Goal: Information Seeking & Learning: Learn about a topic

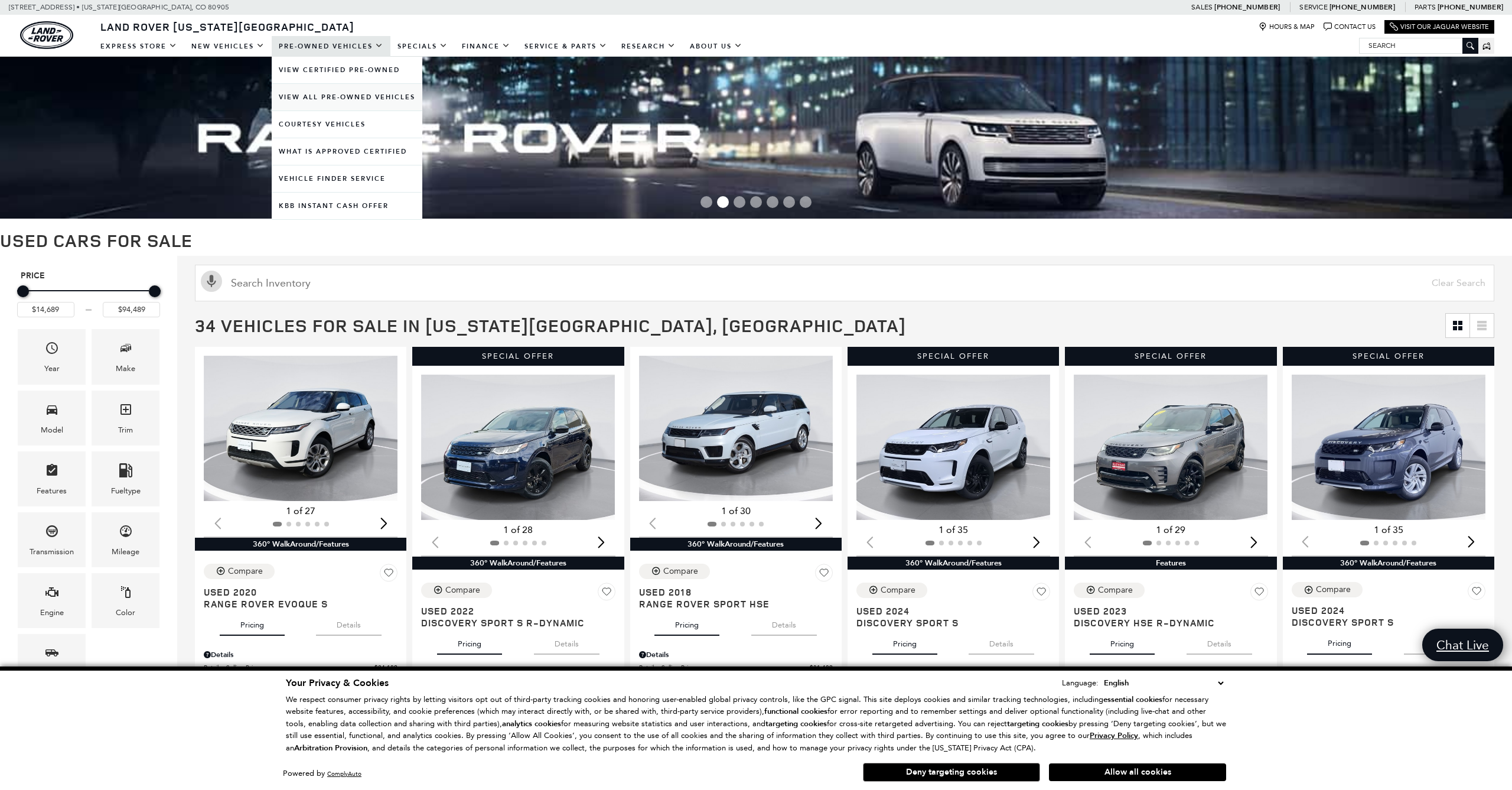
click at [324, 95] on link "View All Pre-Owned Vehicles" at bounding box center [347, 97] width 150 height 27
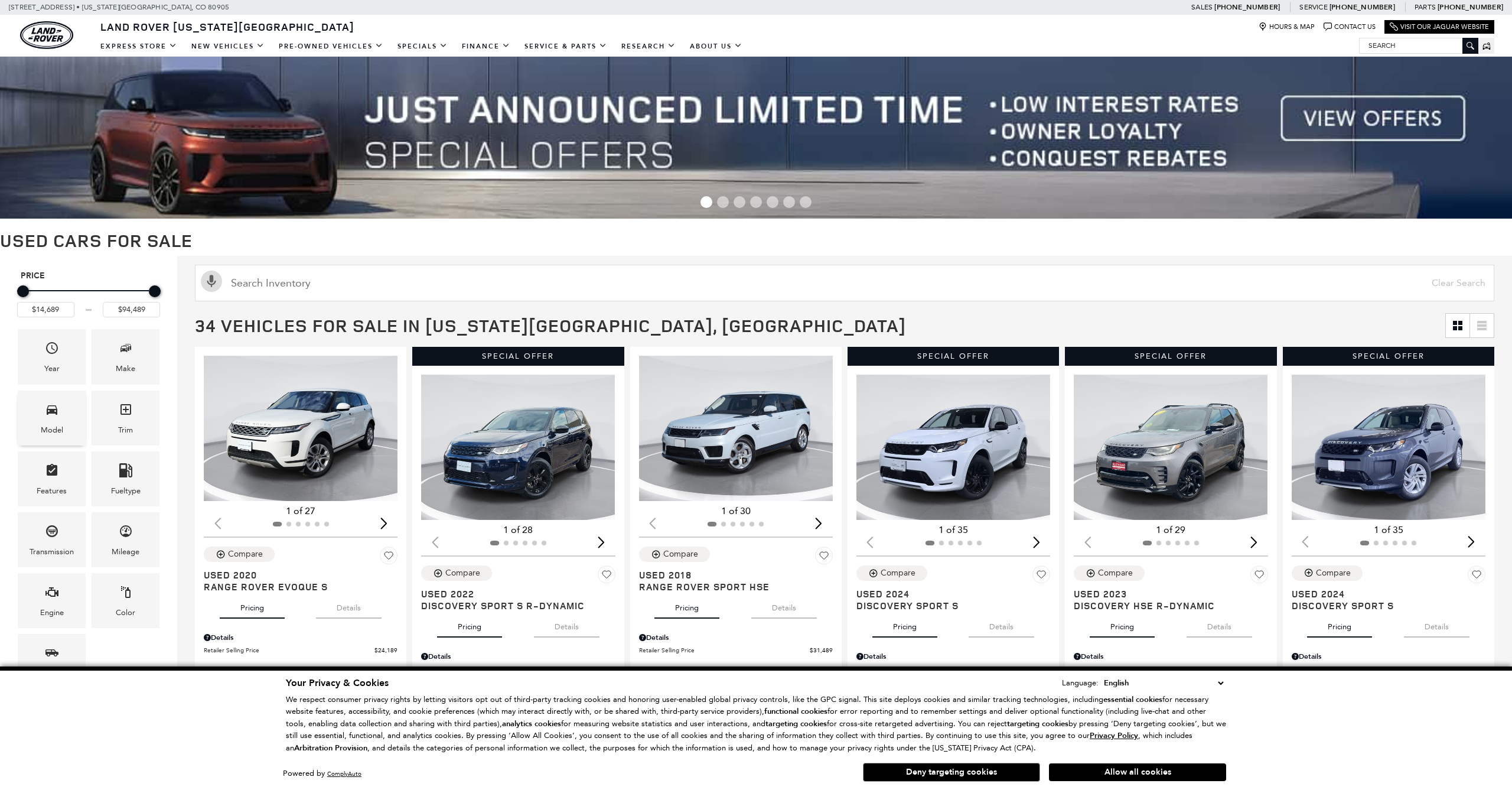
click at [52, 414] on icon "Model" at bounding box center [52, 409] width 14 height 14
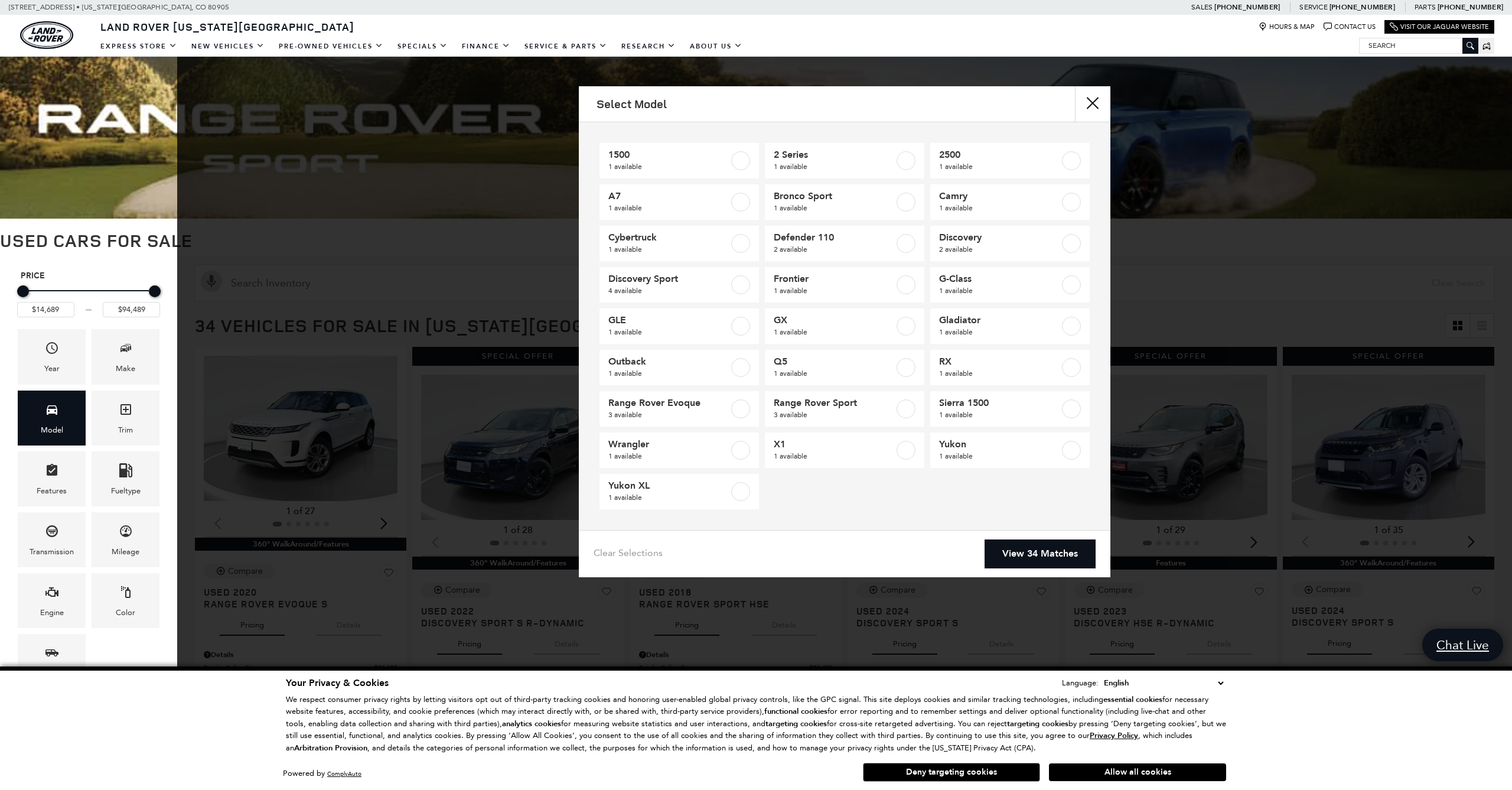
click at [1097, 104] on button "close" at bounding box center [1093, 104] width 36 height 36
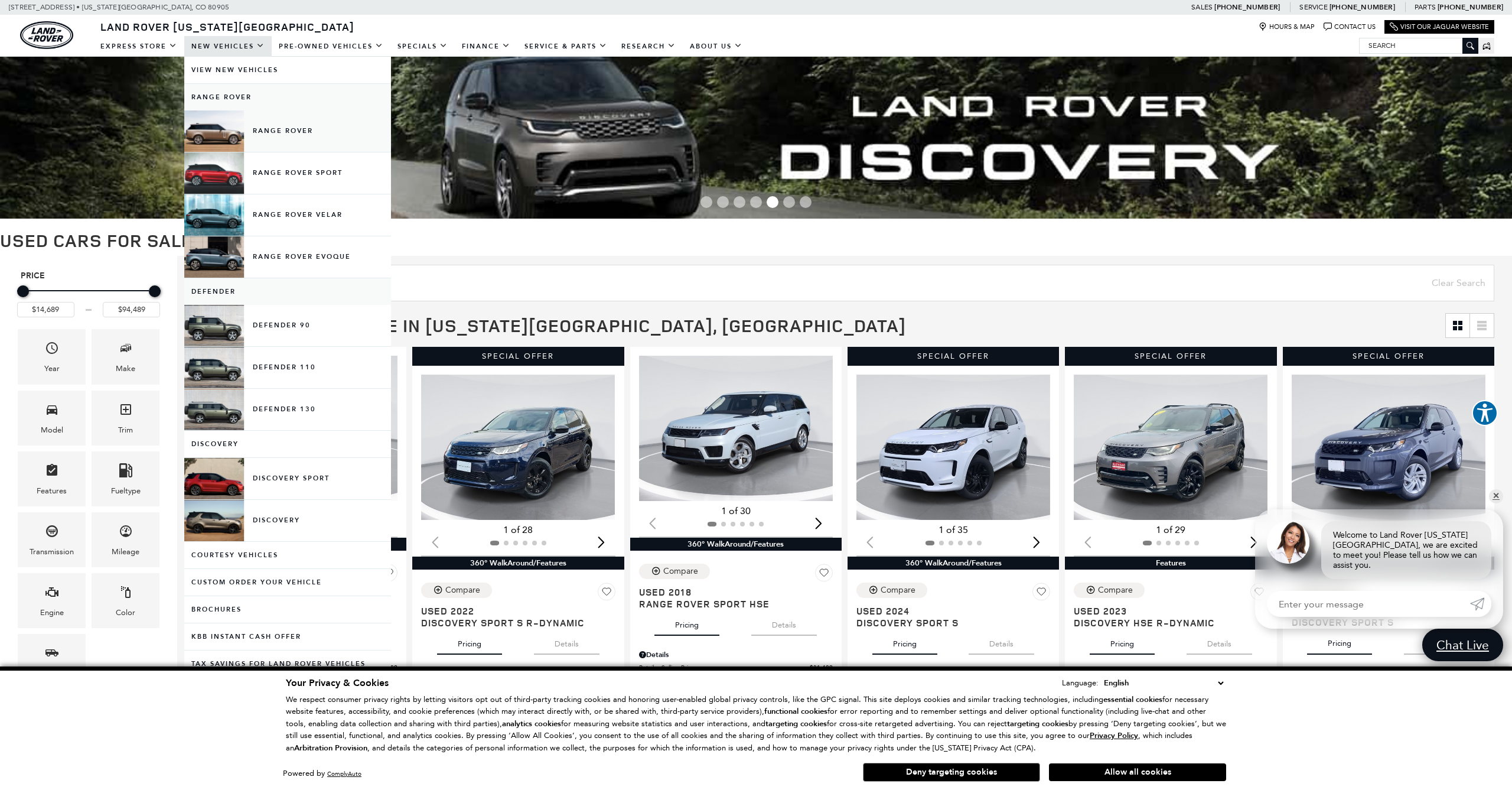
click at [220, 123] on link "Range Rover" at bounding box center [287, 131] width 207 height 41
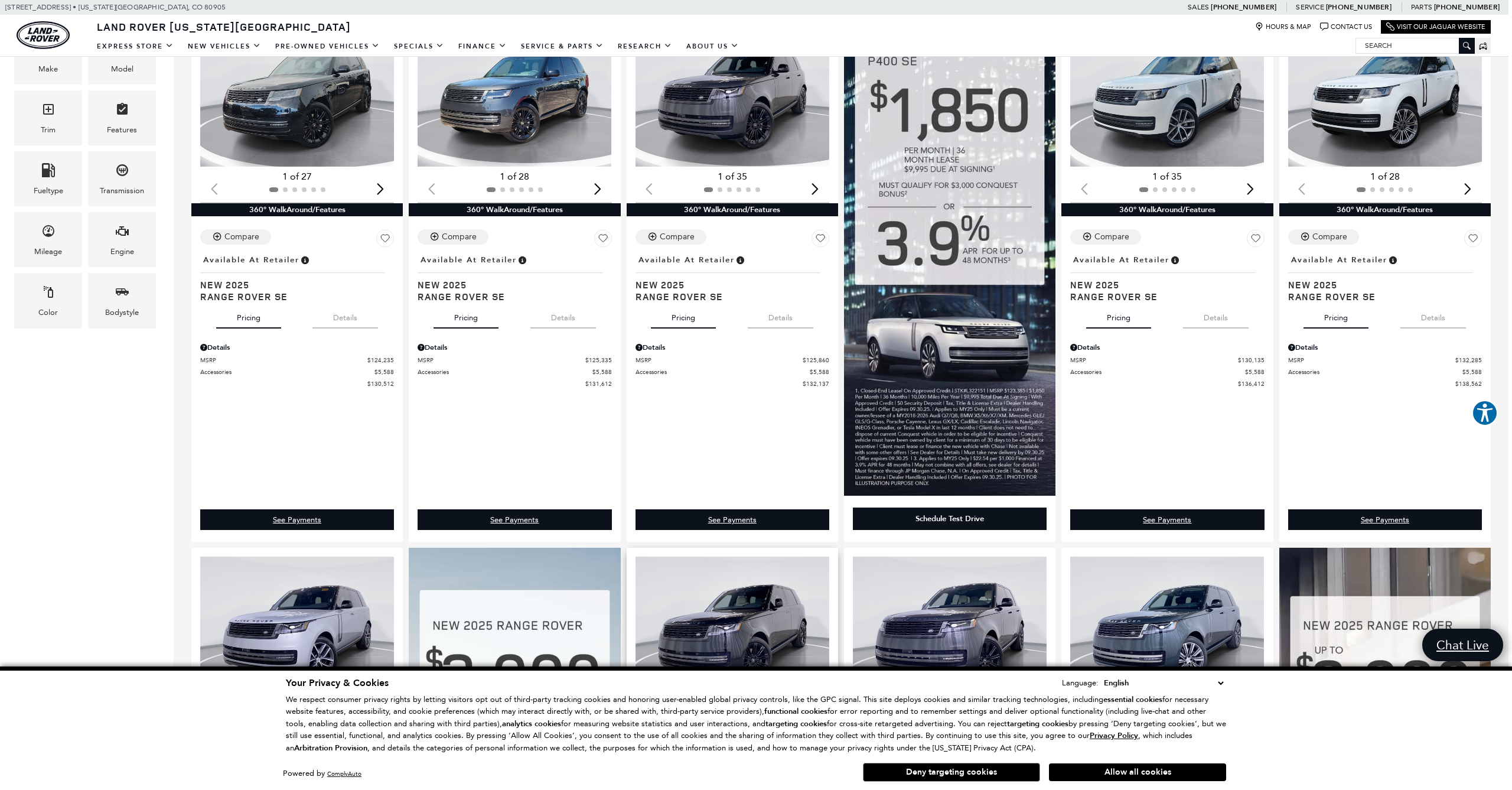
scroll to position [259, 4]
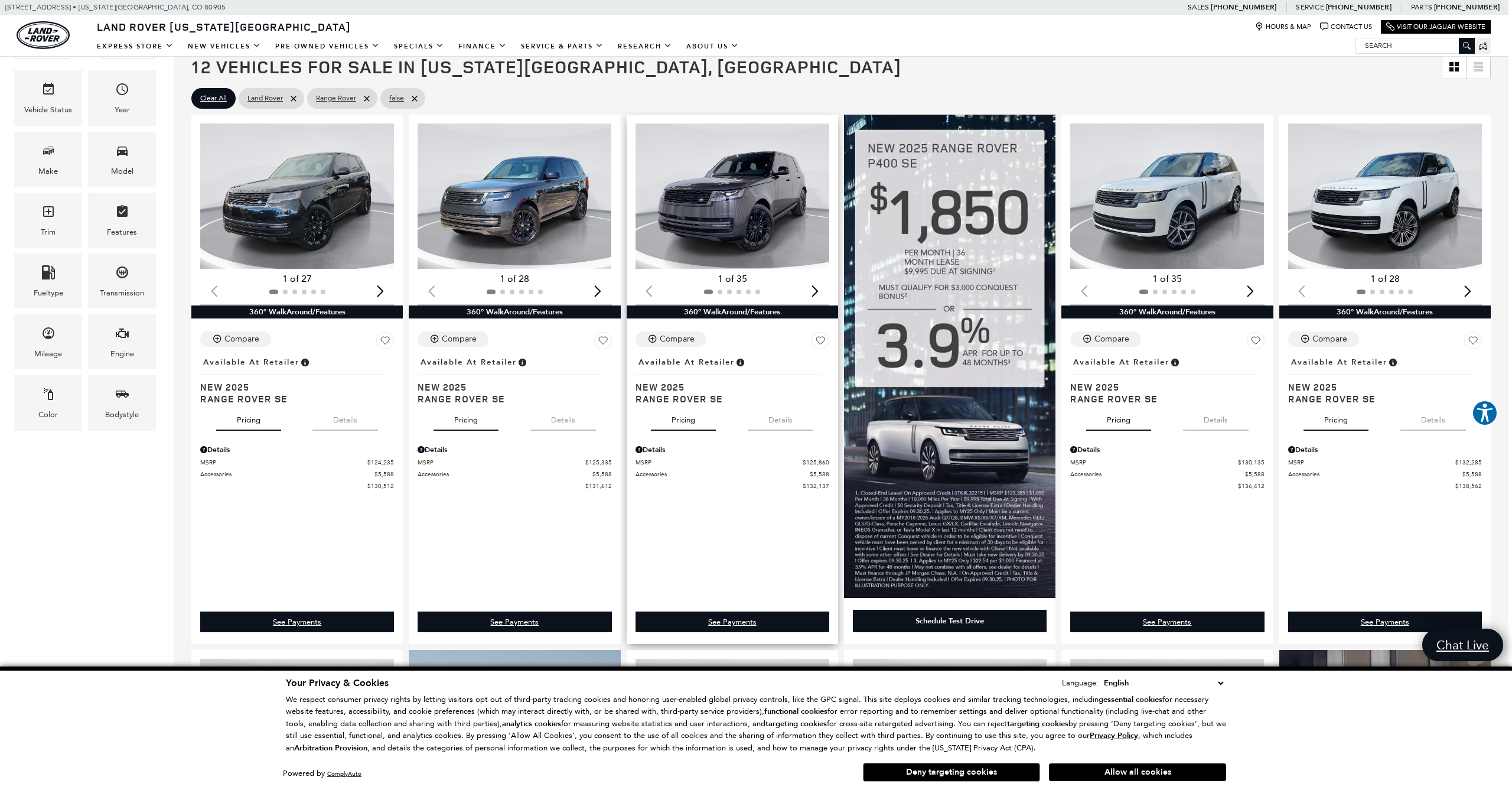
click at [728, 213] on img "1 / 2" at bounding box center [732, 196] width 194 height 145
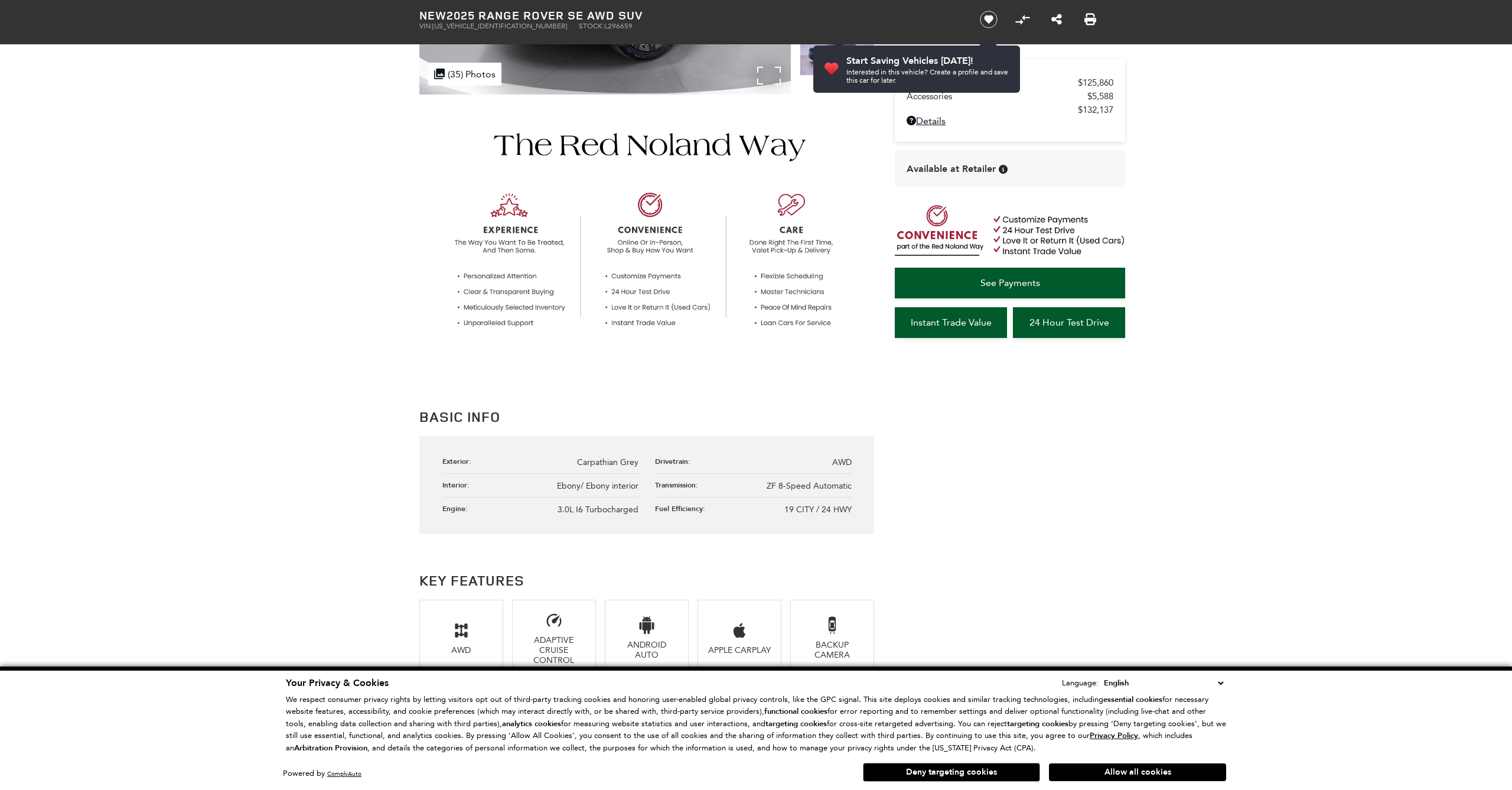
scroll to position [300, 0]
